Goal: Task Accomplishment & Management: Manage account settings

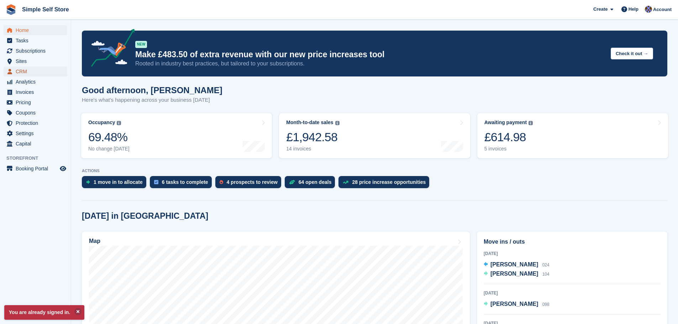
click at [26, 69] on span "CRM" at bounding box center [37, 72] width 43 height 10
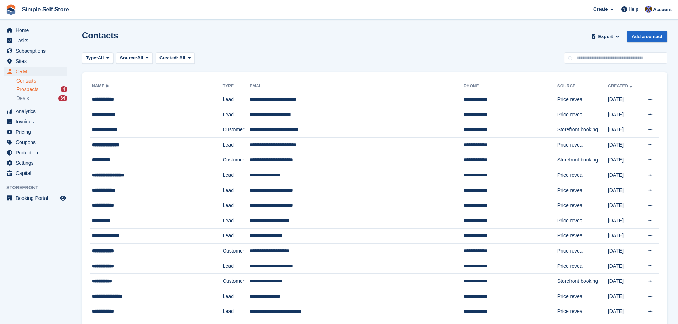
click at [25, 91] on span "Prospects" at bounding box center [27, 89] width 22 height 7
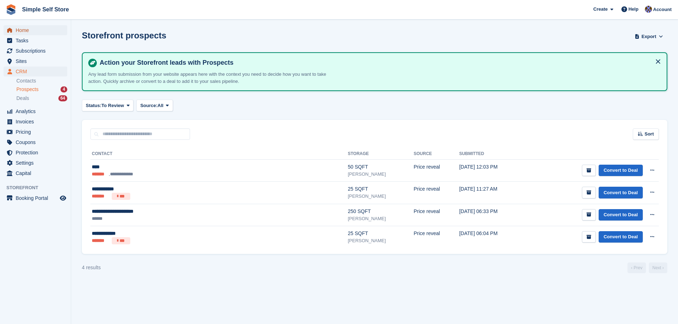
click at [22, 29] on span "Home" at bounding box center [37, 30] width 43 height 10
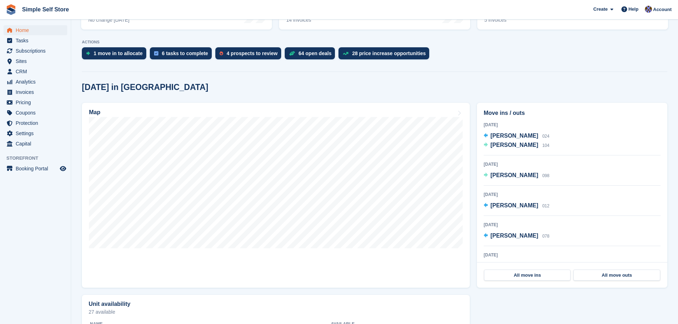
scroll to position [142, 0]
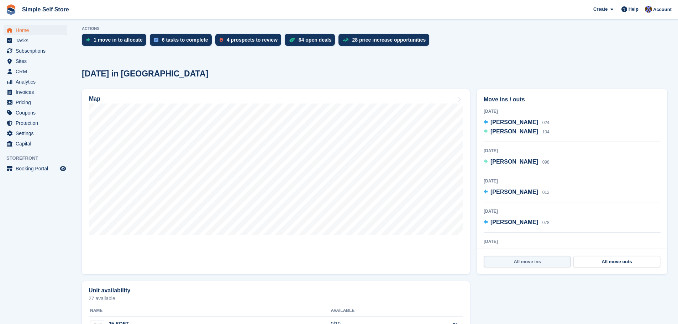
click at [531, 264] on link "All move ins" at bounding box center [527, 261] width 86 height 11
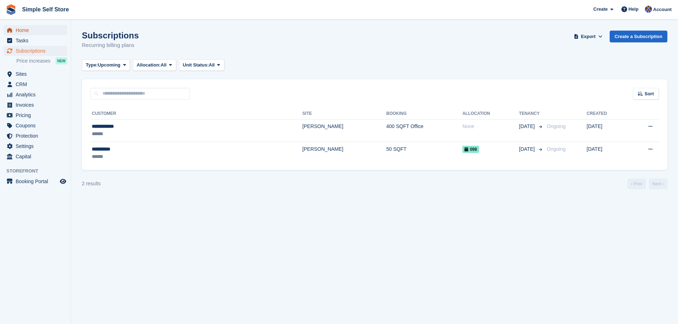
click at [25, 28] on span "Home" at bounding box center [37, 30] width 43 height 10
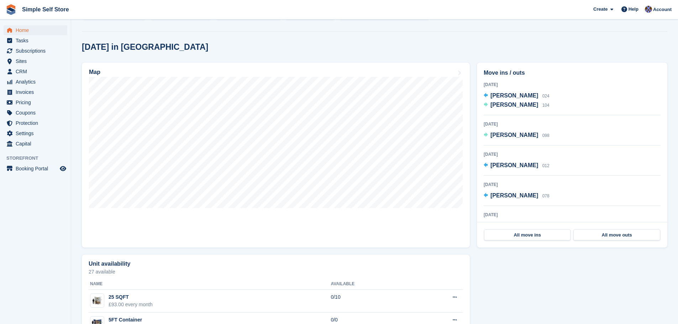
scroll to position [178, 0]
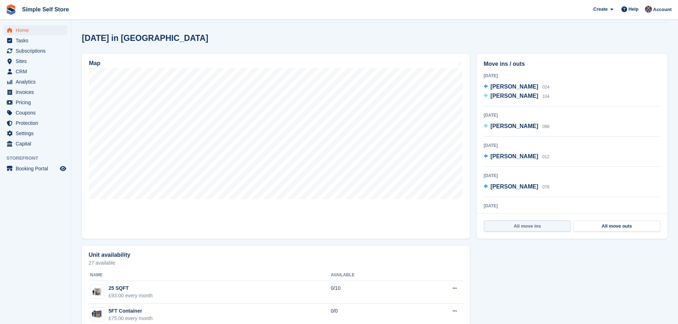
click at [542, 228] on link "All move ins" at bounding box center [527, 226] width 86 height 11
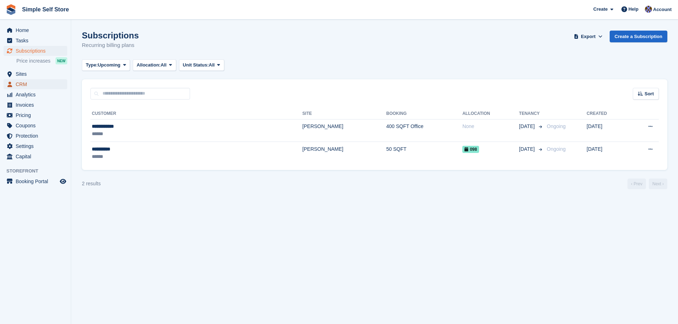
click at [22, 84] on span "CRM" at bounding box center [37, 84] width 43 height 10
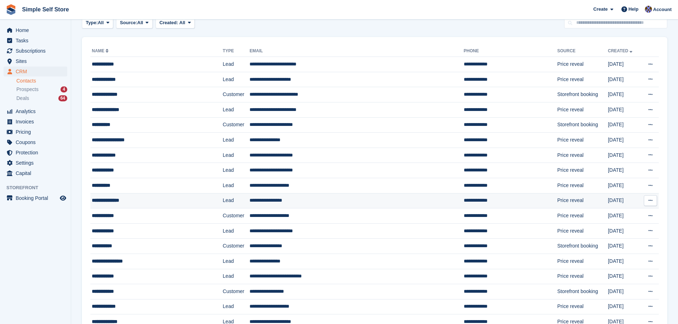
scroll to position [36, 0]
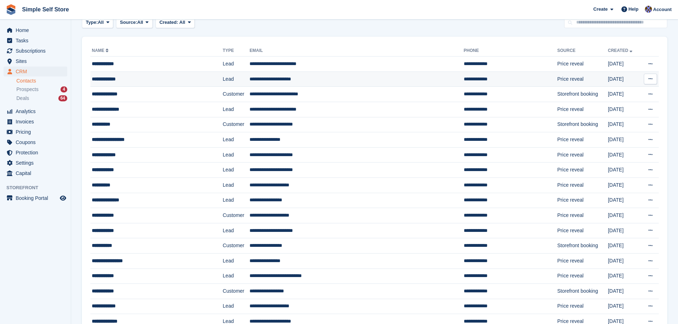
click at [463, 80] on td "**********" at bounding box center [510, 78] width 94 height 15
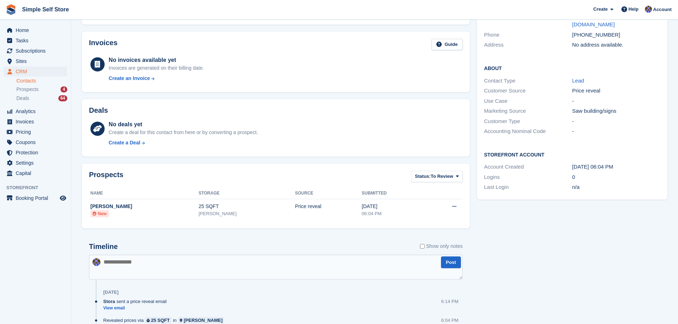
scroll to position [129, 0]
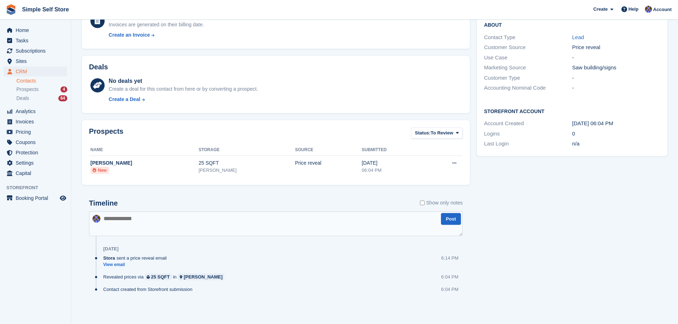
click at [118, 224] on textarea at bounding box center [275, 223] width 373 height 25
type textarea "**********"
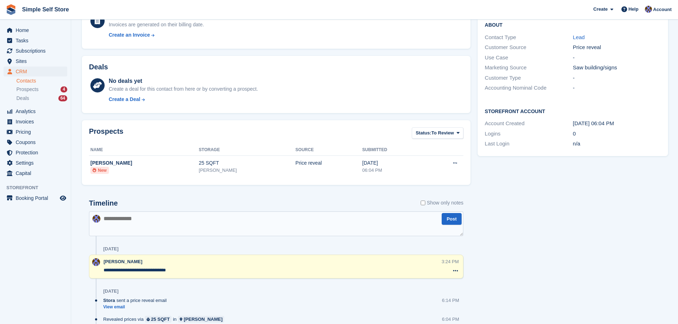
click at [530, 255] on div "Tasks 0 Add No tasks related to Paddy carroll Contact Details Email highfive@go…" at bounding box center [572, 140] width 197 height 440
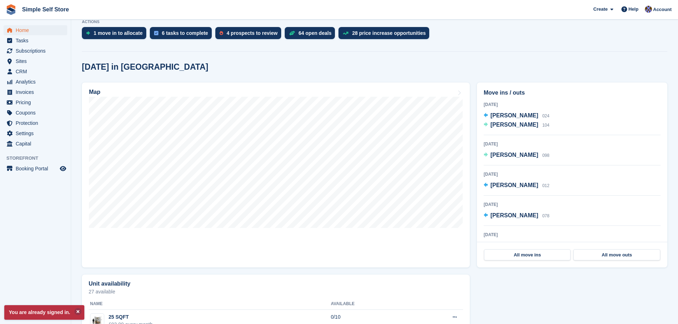
scroll to position [107, 0]
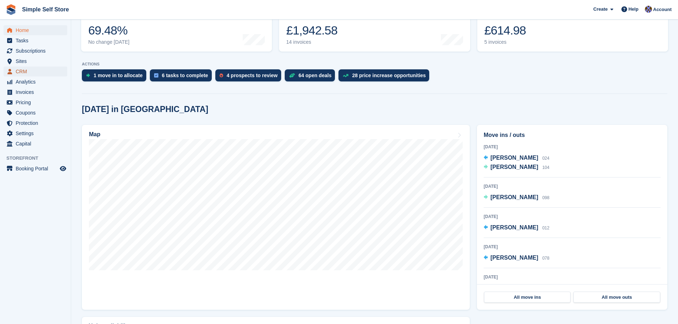
click at [22, 70] on span "CRM" at bounding box center [37, 72] width 43 height 10
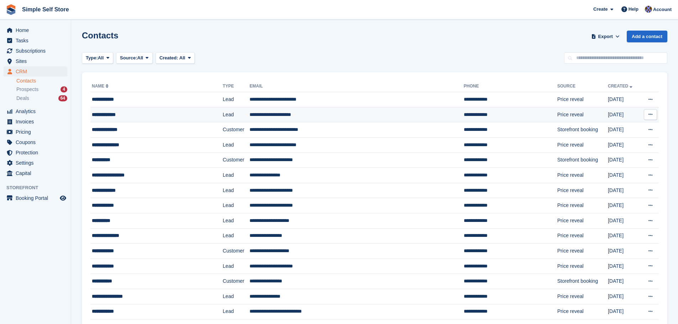
click at [276, 113] on td "**********" at bounding box center [356, 114] width 214 height 15
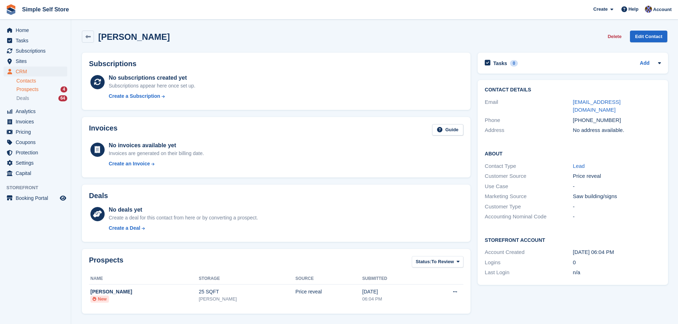
click at [27, 87] on span "Prospects" at bounding box center [27, 89] width 22 height 7
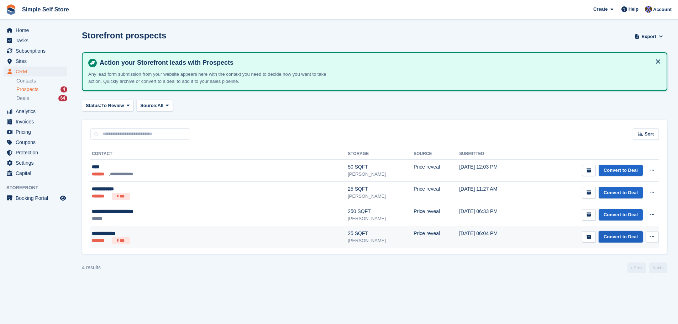
click at [625, 235] on link "Convert to Deal" at bounding box center [620, 237] width 44 height 12
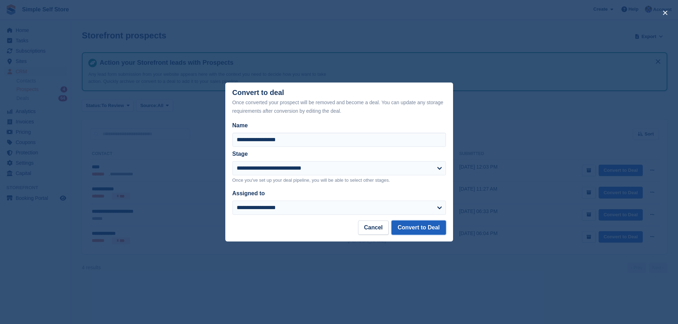
click at [414, 230] on button "Convert to Deal" at bounding box center [418, 228] width 54 height 14
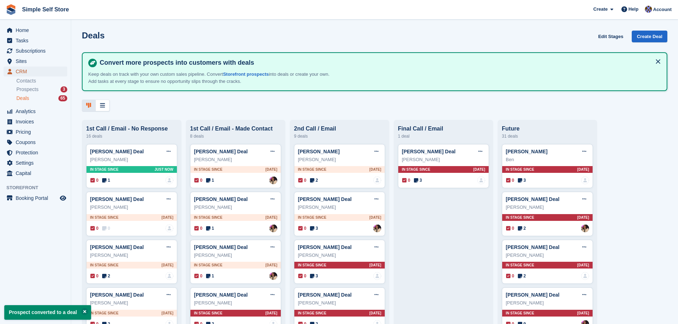
click at [25, 71] on span "CRM" at bounding box center [37, 72] width 43 height 10
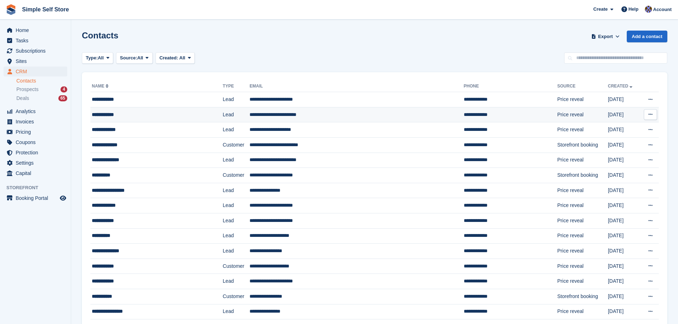
click at [291, 119] on td "**********" at bounding box center [356, 114] width 214 height 15
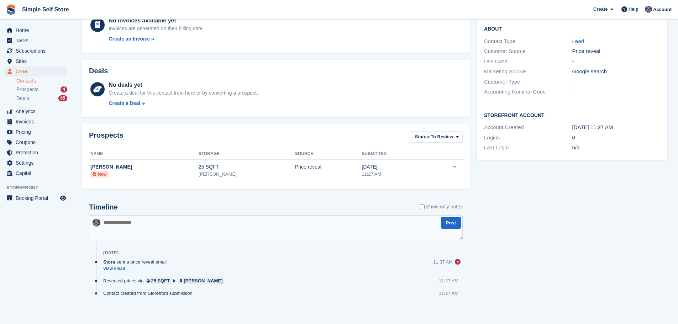
scroll to position [129, 0]
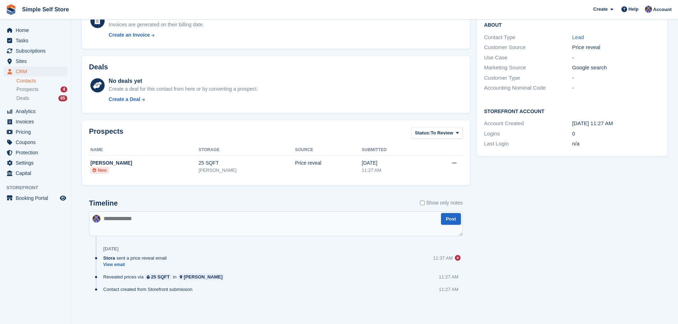
click at [106, 227] on textarea at bounding box center [275, 223] width 373 height 25
click at [134, 223] on textarea "******" at bounding box center [275, 223] width 373 height 25
type textarea "**********"
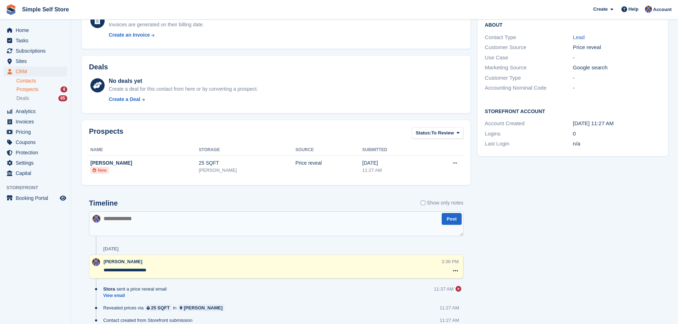
click at [29, 87] on span "Prospects" at bounding box center [27, 89] width 22 height 7
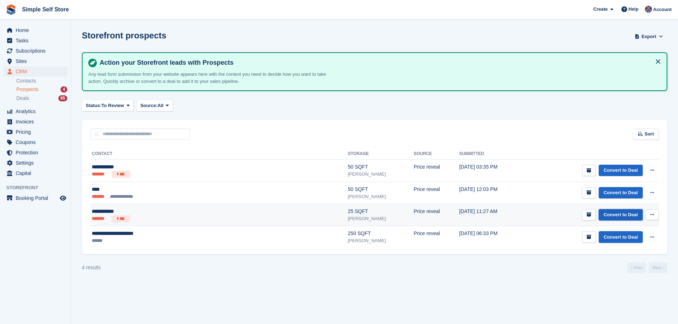
click at [629, 217] on link "Convert to Deal" at bounding box center [620, 215] width 44 height 12
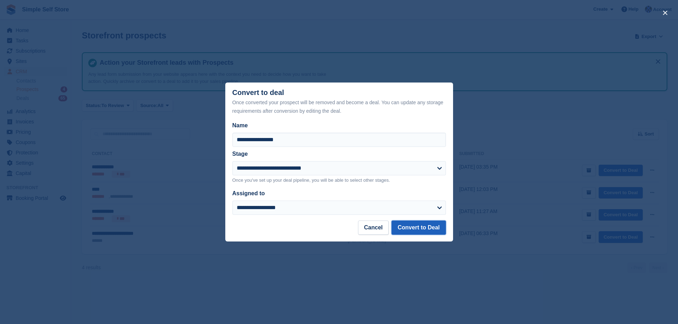
click at [412, 228] on button "Convert to Deal" at bounding box center [418, 228] width 54 height 14
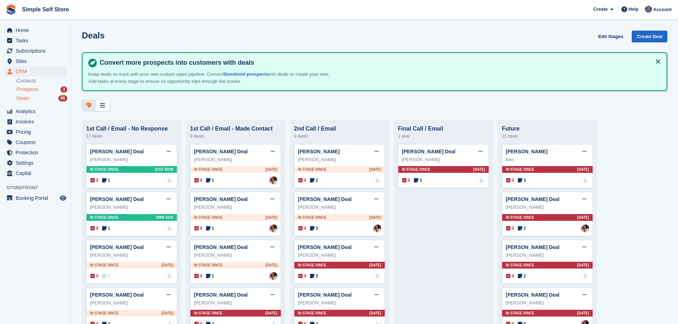
click at [26, 89] on span "Prospects" at bounding box center [27, 89] width 22 height 7
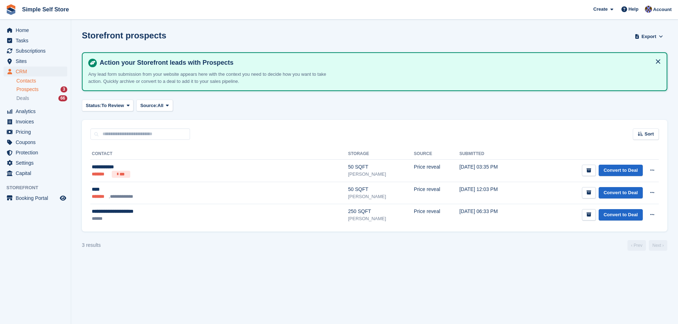
click at [30, 80] on link "Contacts" at bounding box center [41, 81] width 51 height 7
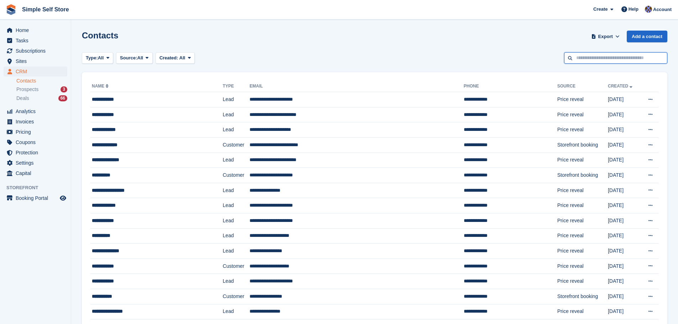
click at [578, 59] on input "text" at bounding box center [615, 58] width 103 height 12
type input "******"
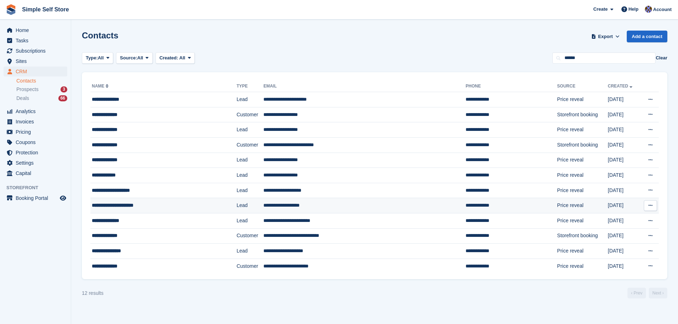
click at [277, 206] on td "**********" at bounding box center [364, 205] width 202 height 15
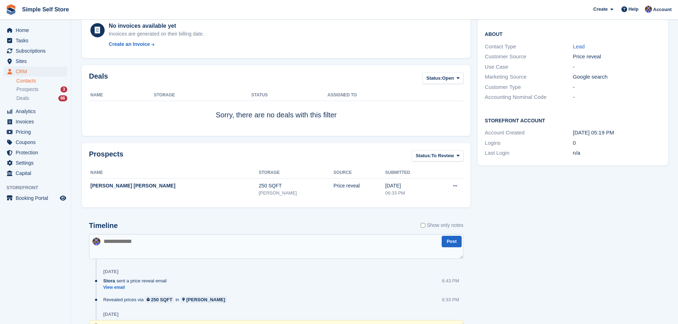
scroll to position [207, 0]
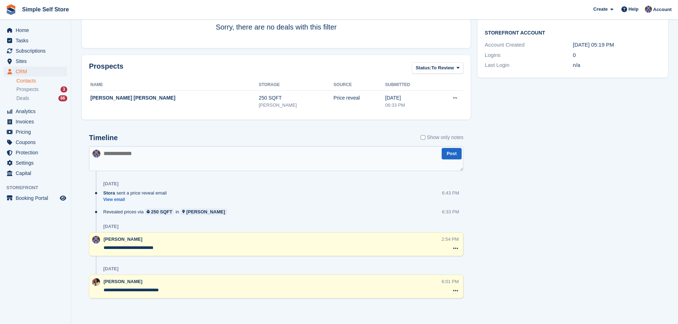
click at [108, 155] on textarea at bounding box center [276, 158] width 374 height 25
click at [23, 91] on span "Prospects" at bounding box center [27, 89] width 22 height 7
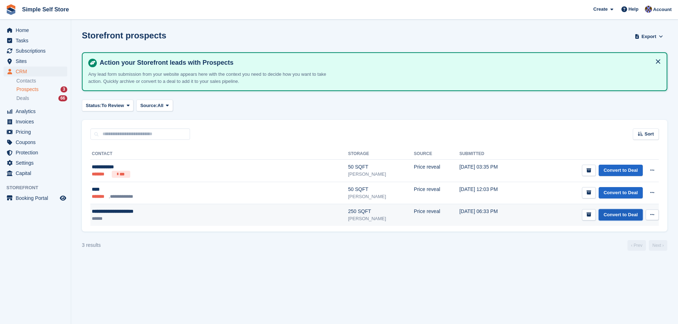
click at [617, 212] on link "Convert to Deal" at bounding box center [620, 215] width 44 height 12
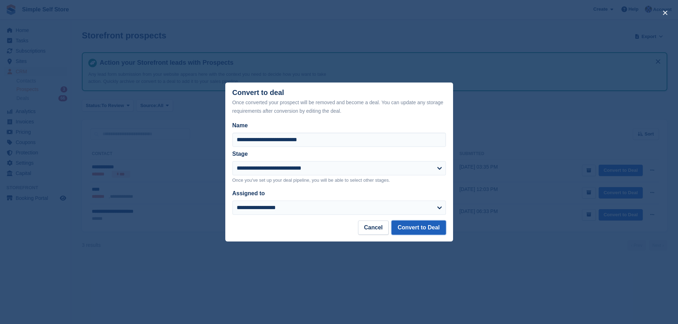
click at [420, 227] on button "Convert to Deal" at bounding box center [418, 228] width 54 height 14
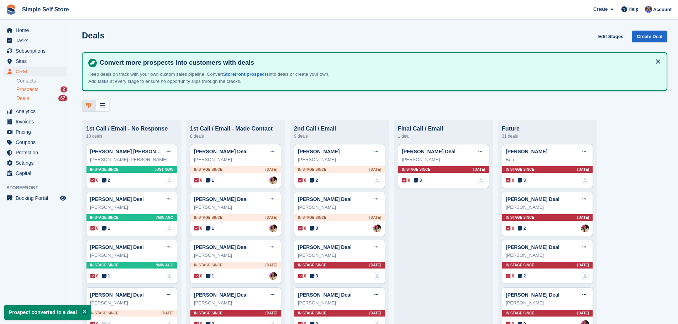
click at [28, 91] on span "Prospects" at bounding box center [27, 89] width 22 height 7
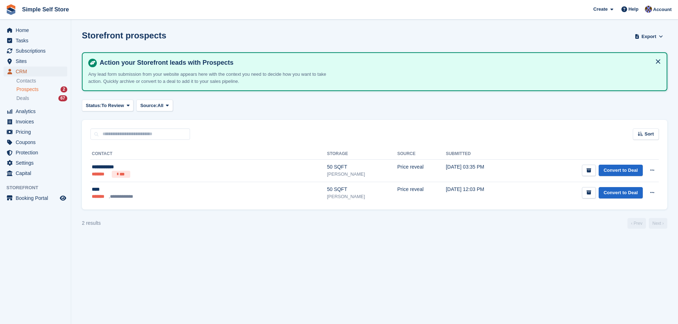
click at [22, 70] on span "CRM" at bounding box center [37, 72] width 43 height 10
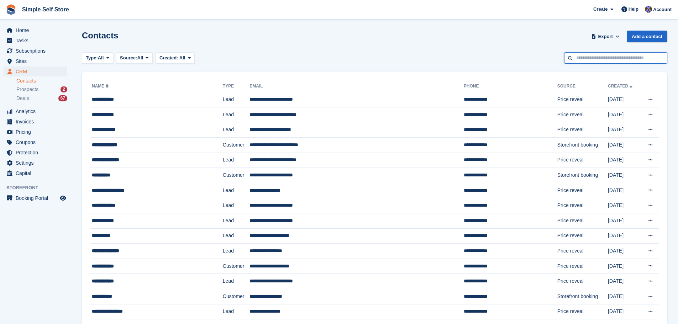
click at [582, 56] on input "text" at bounding box center [615, 58] width 103 height 12
type input "*********"
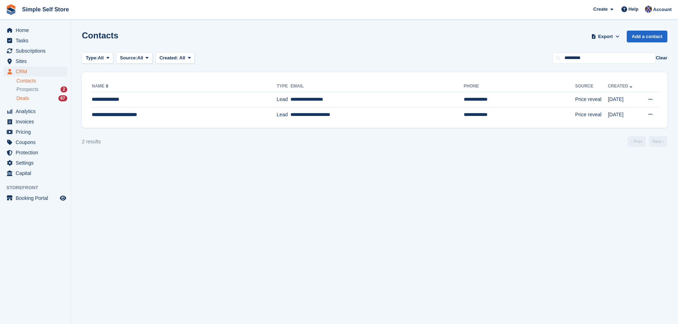
click at [27, 100] on span "Deals" at bounding box center [22, 98] width 13 height 7
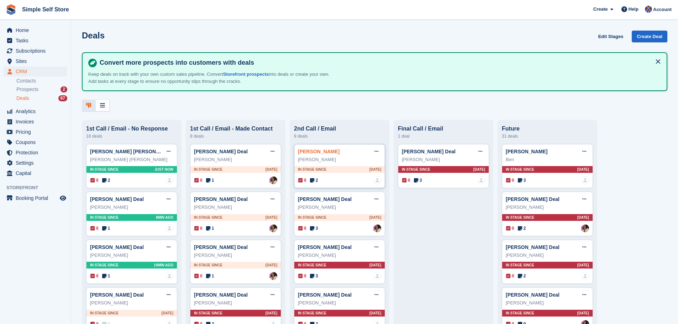
click at [324, 154] on link "alexander grant Deal" at bounding box center [319, 152] width 42 height 6
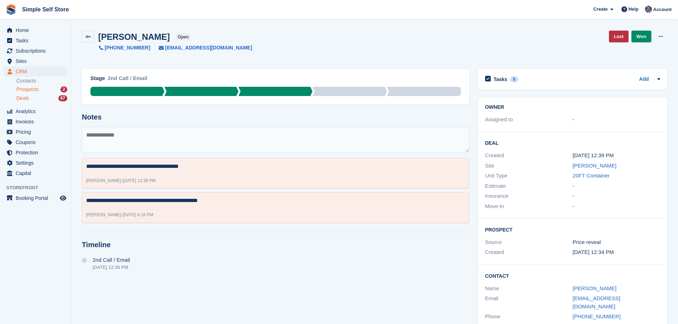
click at [26, 88] on span "Prospects" at bounding box center [27, 89] width 22 height 7
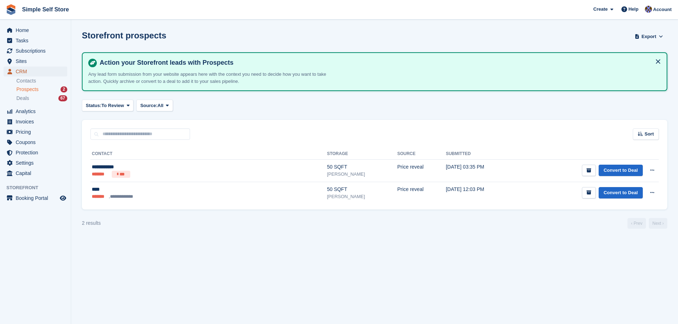
click at [22, 72] on span "CRM" at bounding box center [37, 72] width 43 height 10
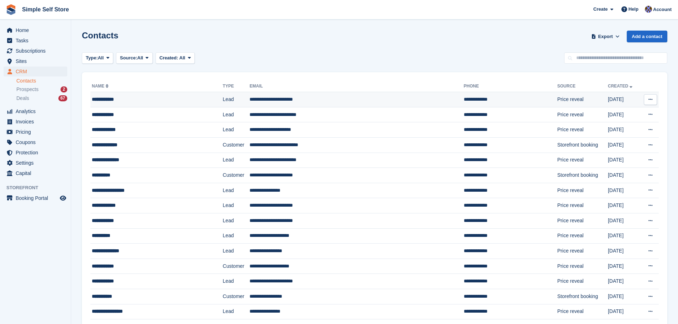
click at [286, 101] on td "**********" at bounding box center [356, 99] width 214 height 15
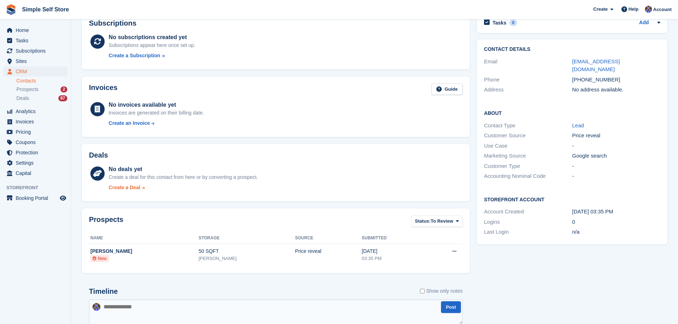
scroll to position [129, 0]
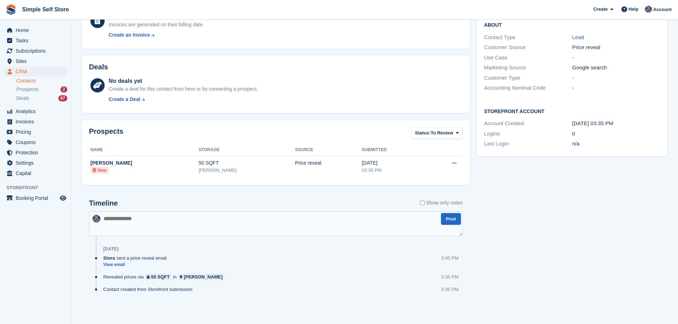
click at [111, 219] on textarea at bounding box center [275, 223] width 373 height 25
click at [126, 224] on textarea "******" at bounding box center [275, 223] width 373 height 25
type textarea "**********"
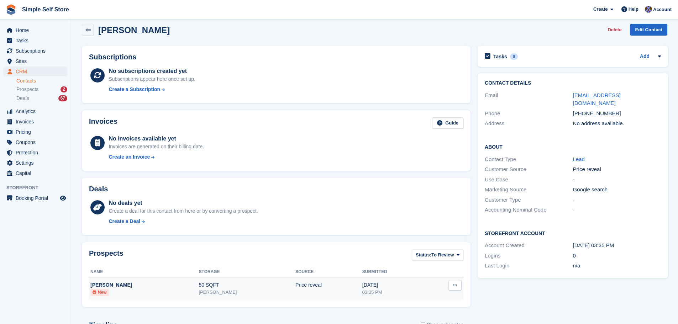
scroll to position [0, 0]
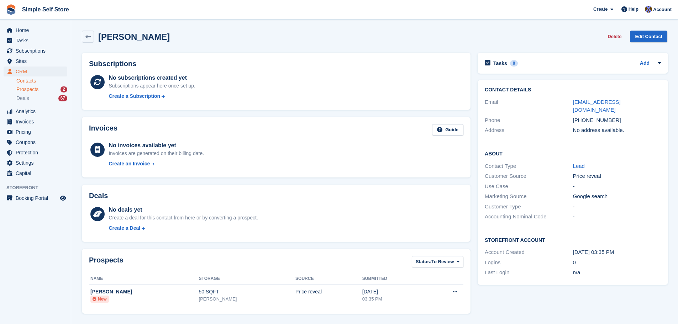
click at [27, 88] on span "Prospects" at bounding box center [27, 89] width 22 height 7
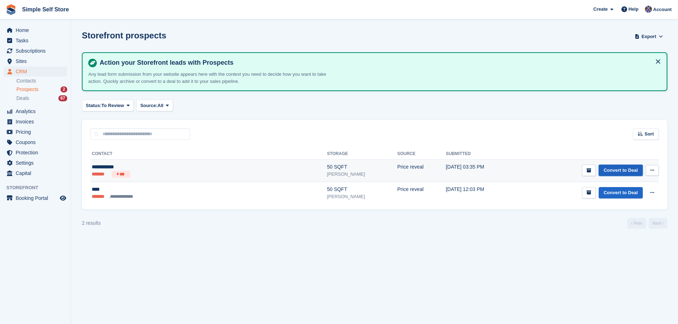
click at [624, 170] on link "Convert to Deal" at bounding box center [620, 171] width 44 height 12
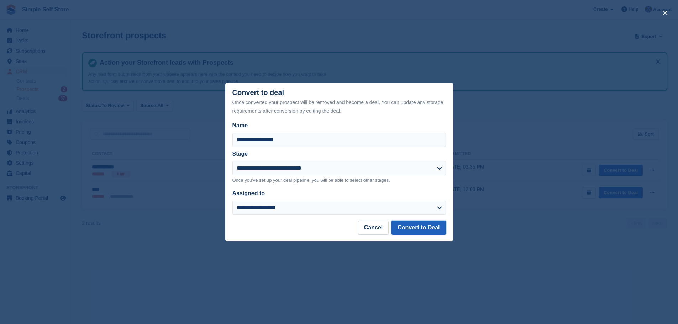
click at [423, 229] on button "Convert to Deal" at bounding box center [418, 228] width 54 height 14
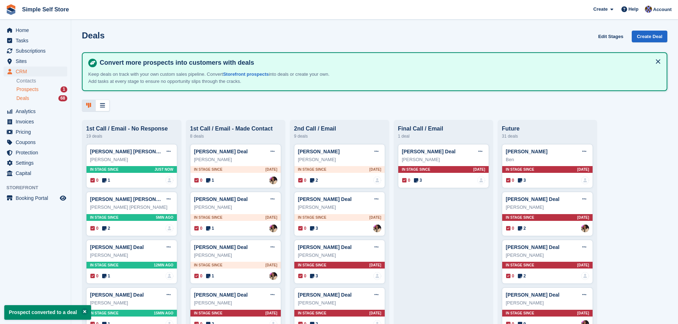
click at [35, 88] on span "Prospects" at bounding box center [27, 89] width 22 height 7
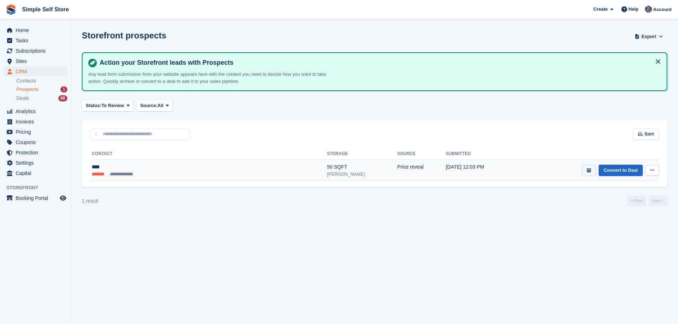
click at [591, 169] on icon "submit" at bounding box center [588, 170] width 5 height 5
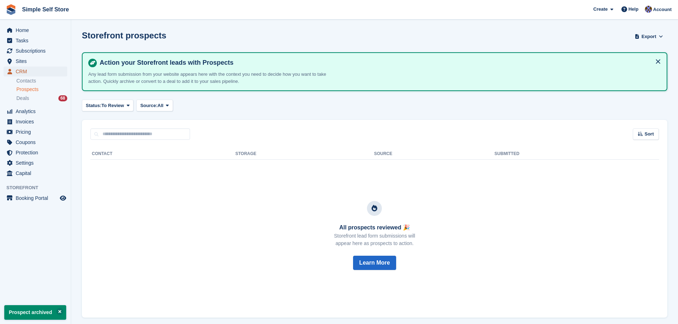
click at [28, 71] on span "CRM" at bounding box center [37, 72] width 43 height 10
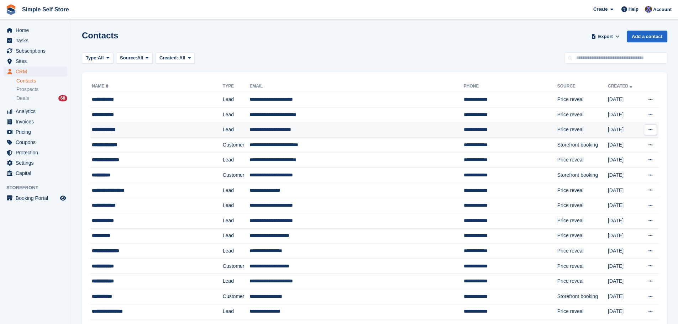
click at [284, 127] on td "**********" at bounding box center [356, 129] width 214 height 15
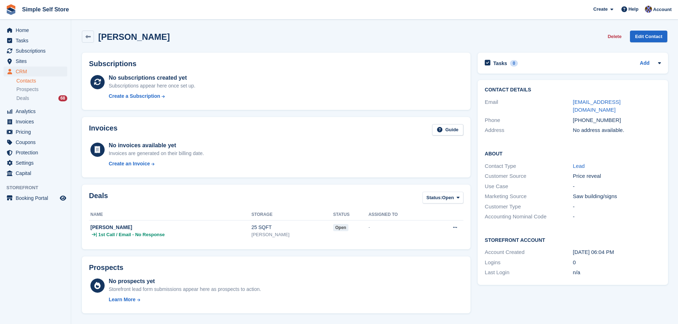
click at [548, 293] on div "Tasks 0 Add No tasks related to [PERSON_NAME] Contact Details Email [EMAIL_ADDR…" at bounding box center [572, 269] width 197 height 440
drag, startPoint x: 572, startPoint y: 244, endPoint x: 630, endPoint y: 244, distance: 57.6
click at [630, 248] on div "[DATE] 06:04 PM" at bounding box center [617, 252] width 88 height 8
copy div "[DATE] 06:04 PM"
click at [624, 213] on div "-" at bounding box center [617, 217] width 88 height 8
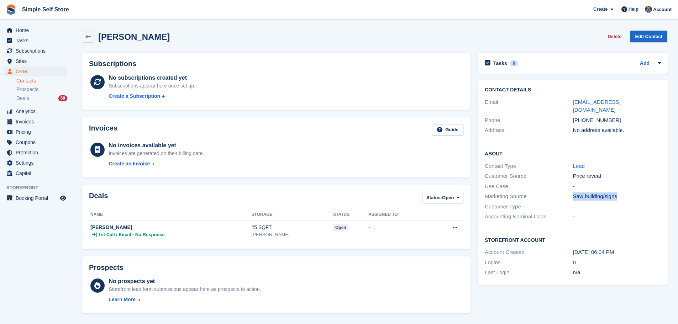
drag, startPoint x: 572, startPoint y: 187, endPoint x: 627, endPoint y: 191, distance: 55.3
click at [627, 192] on div "Saw building/signs" at bounding box center [617, 196] width 88 height 8
copy div "Saw building/signs"
click at [87, 34] on icon at bounding box center [87, 36] width 5 height 5
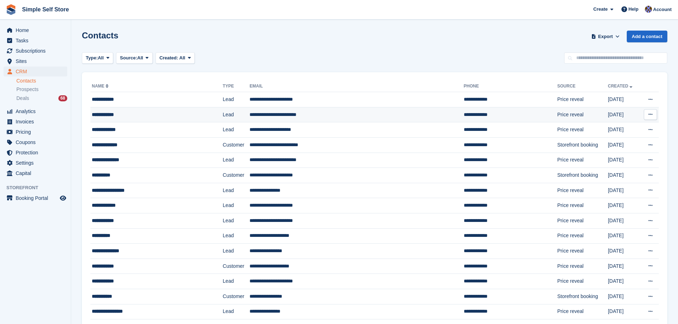
click at [287, 115] on td "**********" at bounding box center [356, 114] width 214 height 15
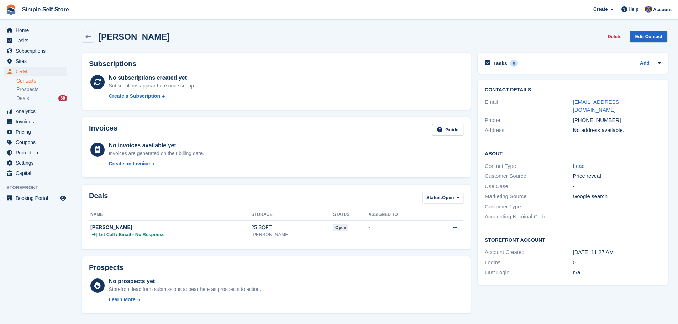
click at [573, 294] on div "Tasks 0 Add No tasks related to [PERSON_NAME] Contact Details Email [EMAIL_ADDR…" at bounding box center [572, 263] width 197 height 428
drag, startPoint x: 572, startPoint y: 245, endPoint x: 635, endPoint y: 241, distance: 63.4
click at [635, 248] on div "[DATE] 11:27 AM" at bounding box center [617, 252] width 88 height 8
copy div "[DATE] 11:27 AM"
click at [556, 290] on div "Tasks 0 Add No tasks related to [PERSON_NAME] Contact Details Email [EMAIL_ADDR…" at bounding box center [572, 263] width 197 height 428
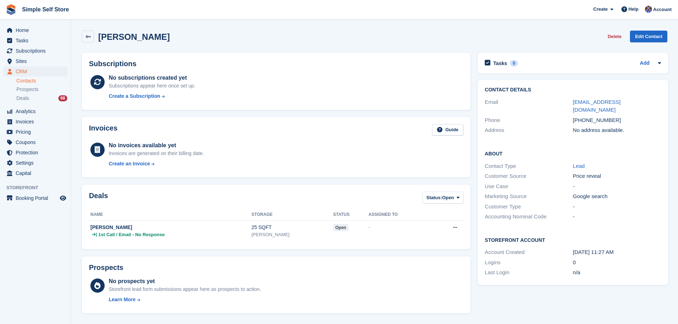
click at [556, 301] on div "Tasks 0 Add No tasks related to [PERSON_NAME] Contact Details Email [EMAIL_ADDR…" at bounding box center [572, 263] width 197 height 428
drag, startPoint x: 573, startPoint y: 187, endPoint x: 625, endPoint y: 188, distance: 51.6
click at [625, 192] on div "Google search" at bounding box center [617, 196] width 88 height 8
copy div "Google search"
click at [91, 34] on link at bounding box center [88, 37] width 12 height 12
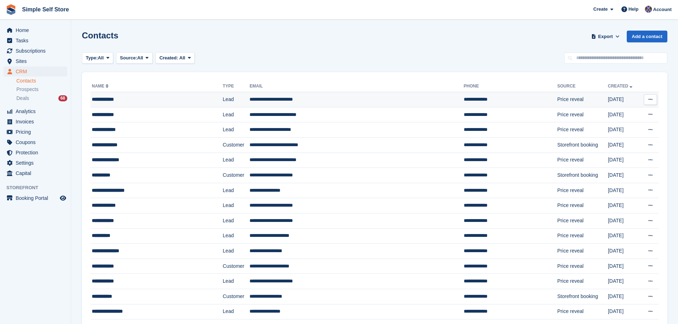
click at [111, 100] on div "**********" at bounding box center [144, 99] width 105 height 7
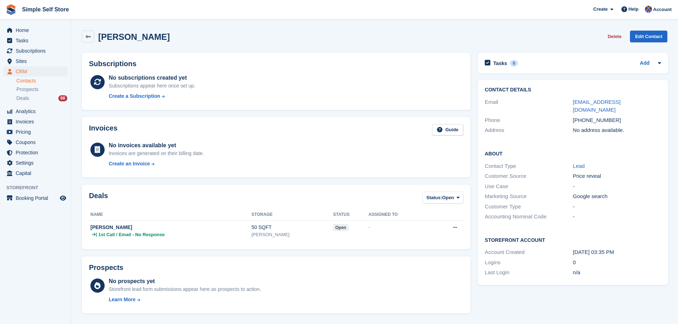
click at [607, 297] on div "Tasks 0 Add No tasks related to Carole Kelly Contact Details Email carolenkelly…" at bounding box center [572, 263] width 197 height 428
drag, startPoint x: 572, startPoint y: 245, endPoint x: 623, endPoint y: 245, distance: 50.9
click at [623, 248] on div "03 Sep, 03:35 PM" at bounding box center [617, 252] width 88 height 8
copy div "03 Sep, 03:35 PM"
click at [32, 48] on span "Subscriptions" at bounding box center [37, 51] width 43 height 10
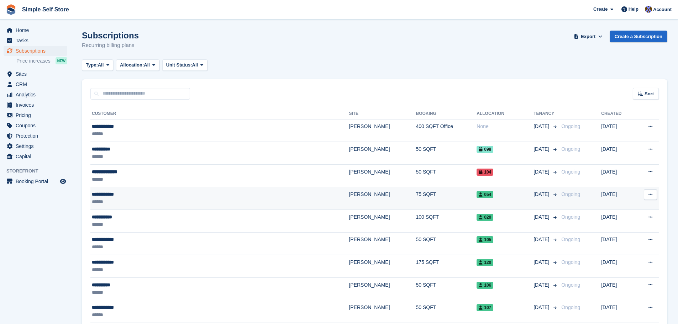
click at [110, 194] on div "**********" at bounding box center [170, 194] width 157 height 7
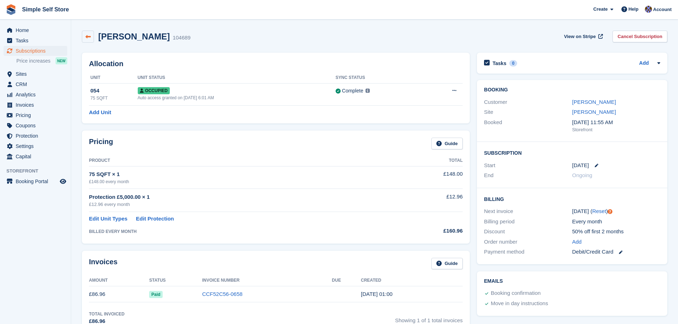
click at [92, 38] on link at bounding box center [88, 37] width 12 height 12
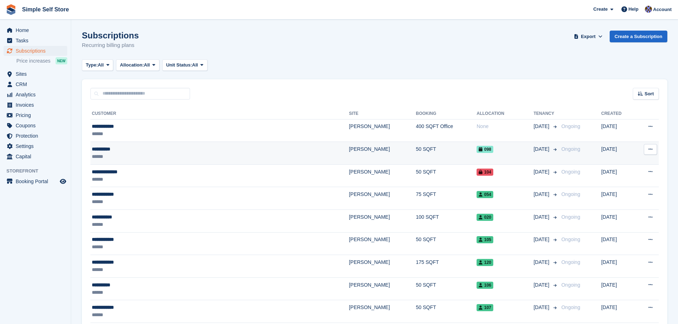
click at [349, 148] on td "[PERSON_NAME]" at bounding box center [382, 153] width 67 height 23
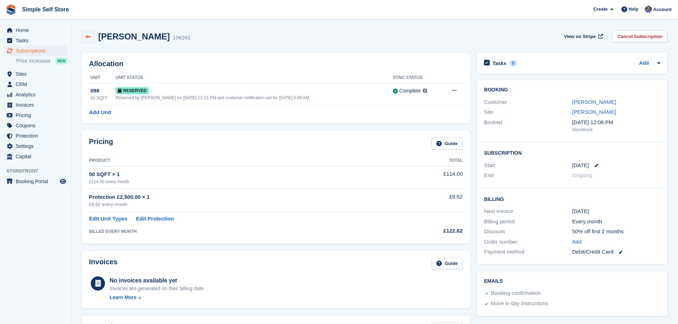
click at [88, 35] on icon at bounding box center [87, 36] width 5 height 5
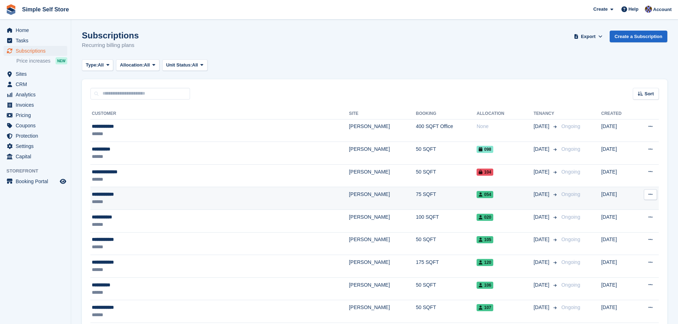
click at [349, 190] on td "[PERSON_NAME]" at bounding box center [382, 198] width 67 height 23
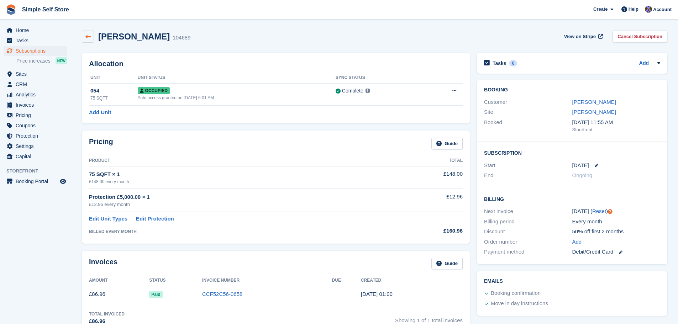
click at [85, 37] on link at bounding box center [88, 37] width 12 height 12
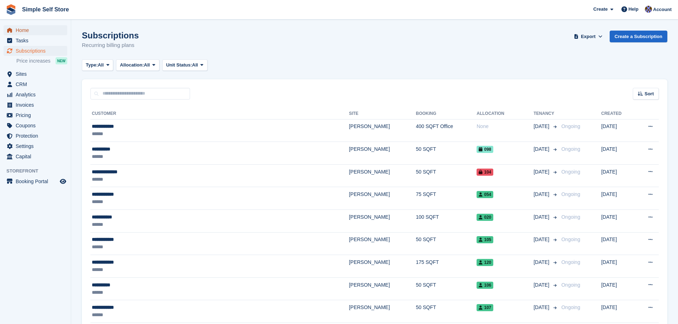
click at [19, 30] on span "Home" at bounding box center [37, 30] width 43 height 10
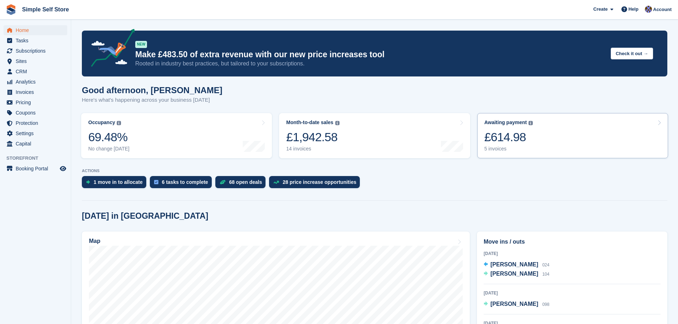
click at [492, 147] on div "5 invoices" at bounding box center [508, 149] width 49 height 6
